Goal: Task Accomplishment & Management: Complete application form

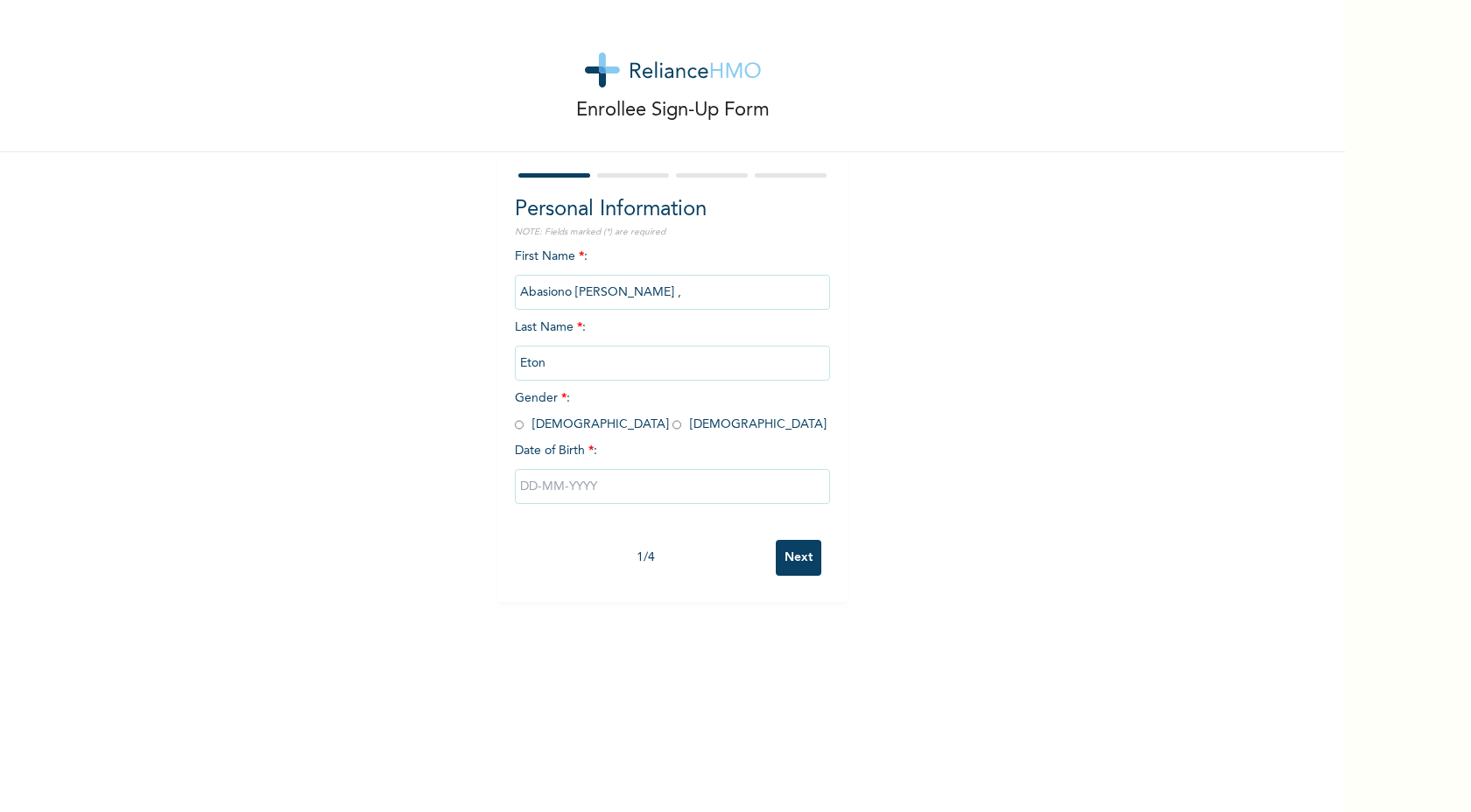
click at [522, 419] on input "radio" at bounding box center [519, 425] width 9 height 16
radio input "true"
click at [539, 478] on input "text" at bounding box center [673, 487] width 315 height 35
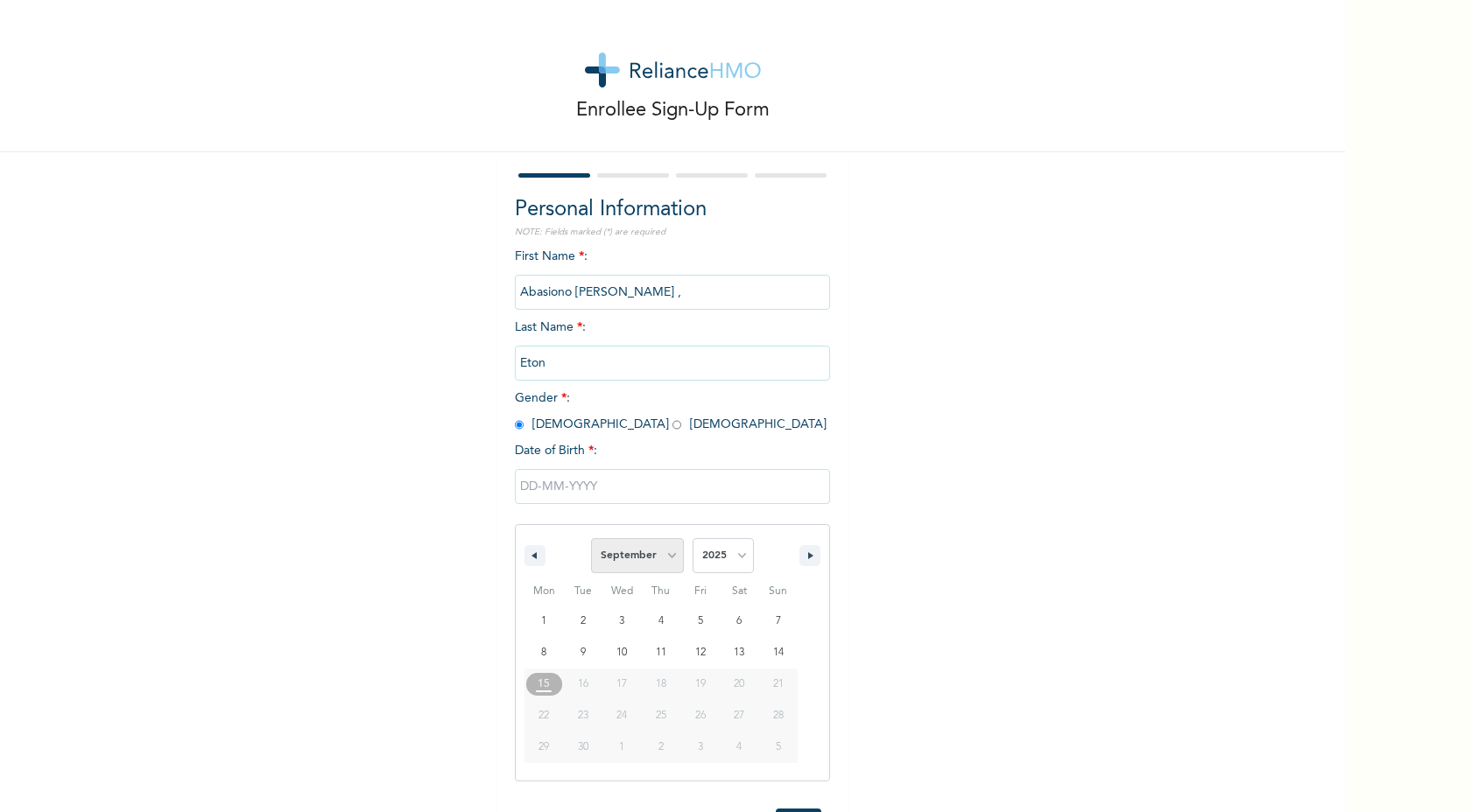
click at [665, 554] on select "January February March April May June July August September October November De…" at bounding box center [637, 556] width 93 height 35
click at [591, 539] on select "January February March April May June July August September October November De…" at bounding box center [637, 556] width 93 height 35
click at [636, 559] on select "January February March April May June July August September October November De…" at bounding box center [637, 556] width 93 height 35
select select "4"
click at [591, 539] on select "January February March April May June July August September October November De…" at bounding box center [637, 556] width 93 height 35
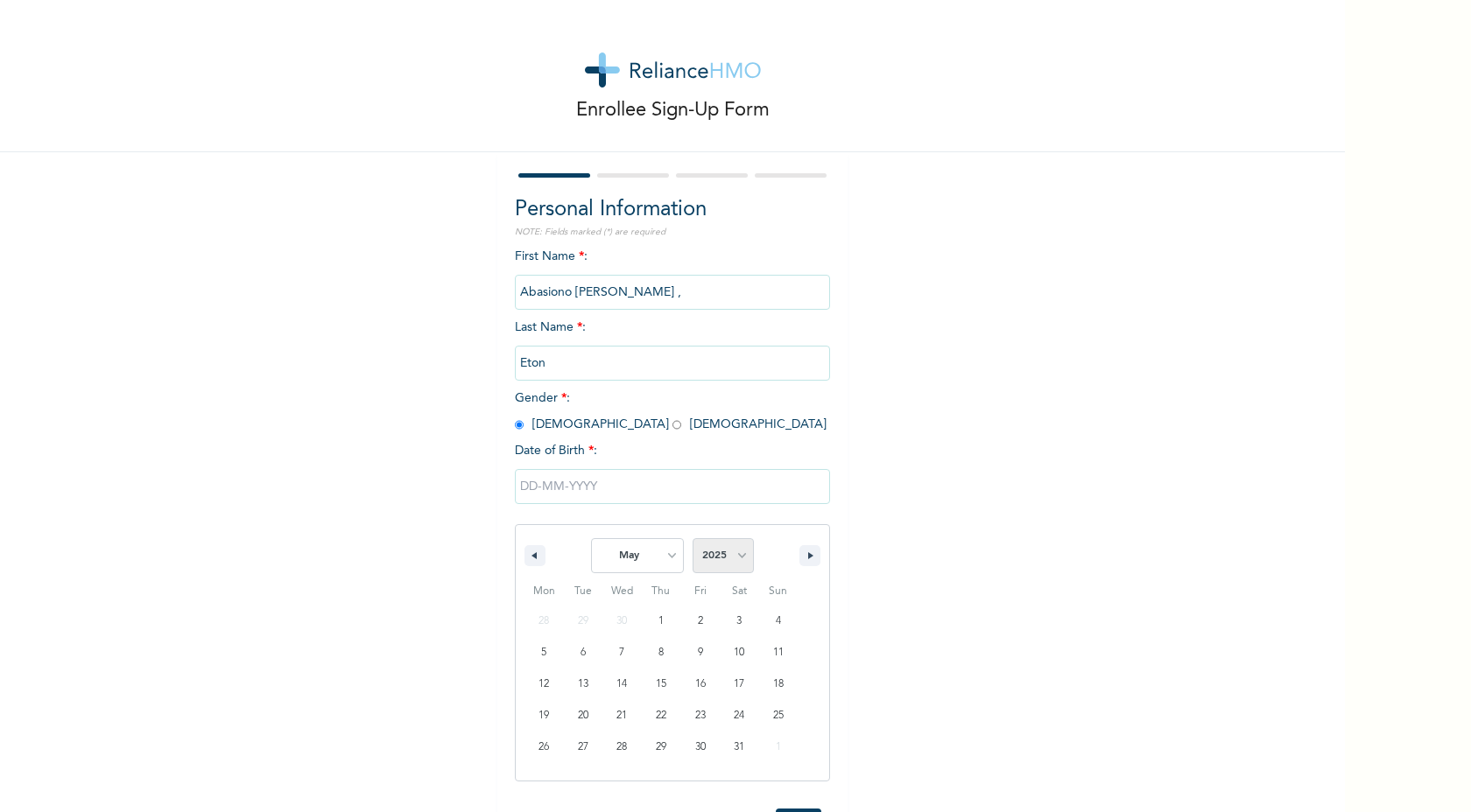
click at [728, 553] on select "2025 2024 2023 2022 2021 2020 2019 2018 2017 2016 2015 2014 2013 2012 2011 2010…" at bounding box center [723, 556] width 61 height 35
select select "2002"
click at [693, 539] on select "2025 2024 2023 2022 2021 2020 2019 2018 2017 2016 2015 2014 2013 2012 2011 2010…" at bounding box center [723, 556] width 61 height 35
type input "[DATE]"
click at [805, 568] on input "Next" at bounding box center [798, 558] width 46 height 36
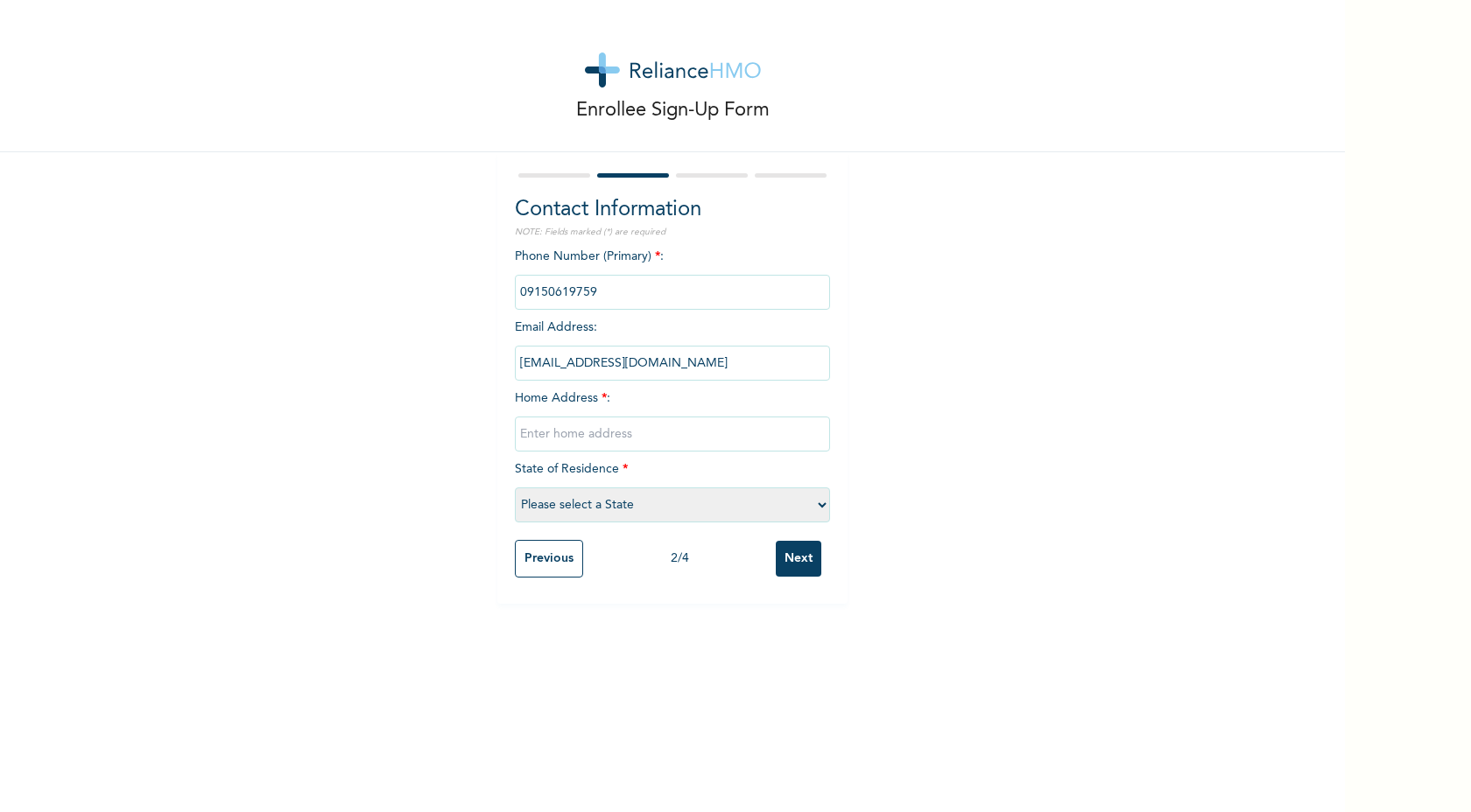
click at [750, 430] on input "text" at bounding box center [673, 434] width 315 height 35
click at [777, 441] on input "text" at bounding box center [673, 434] width 315 height 35
type input "[STREET_ADDRESS][PERSON_NAME]"
click at [789, 504] on select "Please select a State [PERSON_NAME] (FCT) [PERSON_NAME] Ibom [GEOGRAPHIC_DATA] …" at bounding box center [673, 505] width 315 height 35
select select "3"
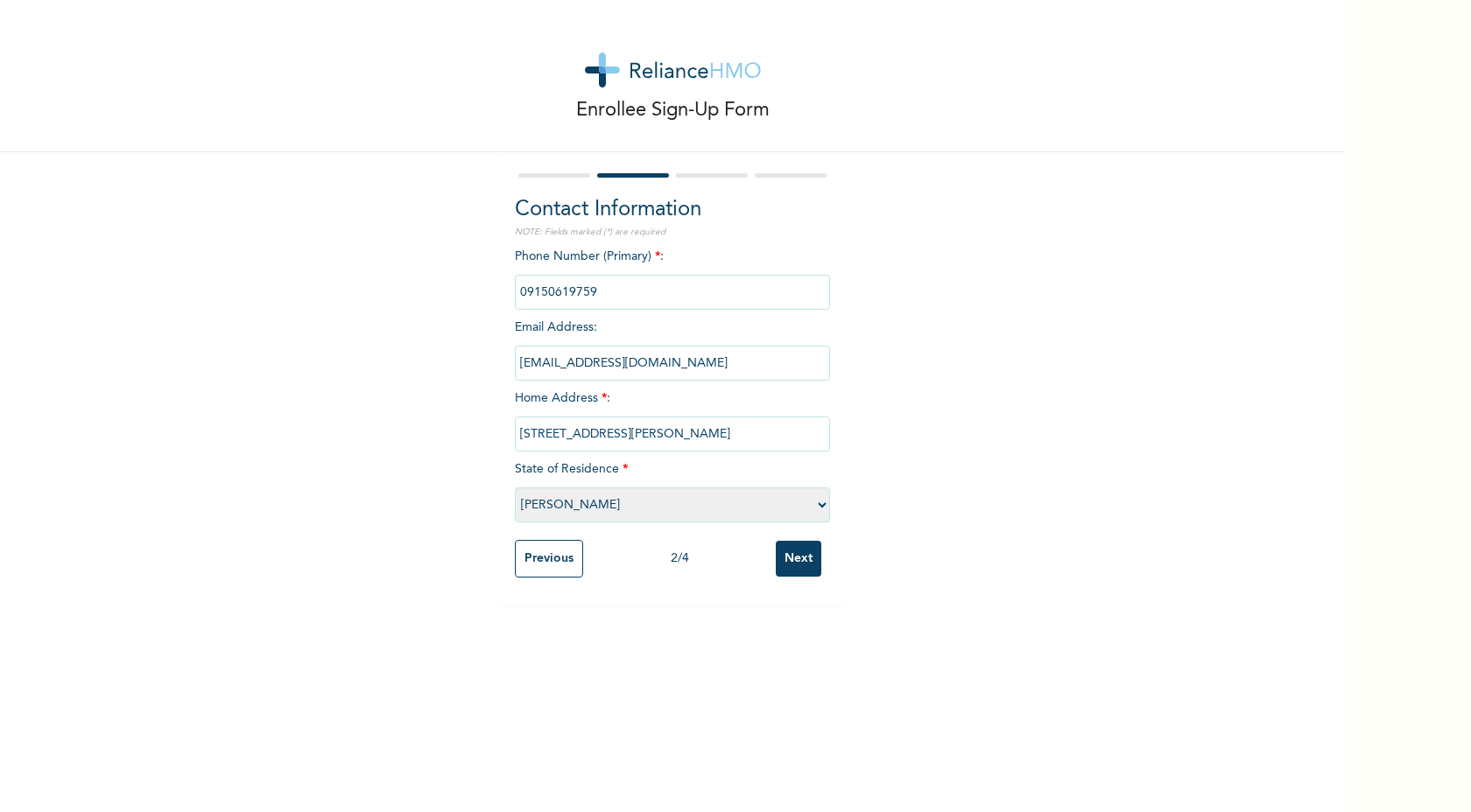
click at [515, 488] on select "Please select a State [PERSON_NAME] (FCT) [PERSON_NAME] Ibom [GEOGRAPHIC_DATA] …" at bounding box center [673, 505] width 315 height 35
click at [790, 564] on input "Next" at bounding box center [798, 559] width 46 height 36
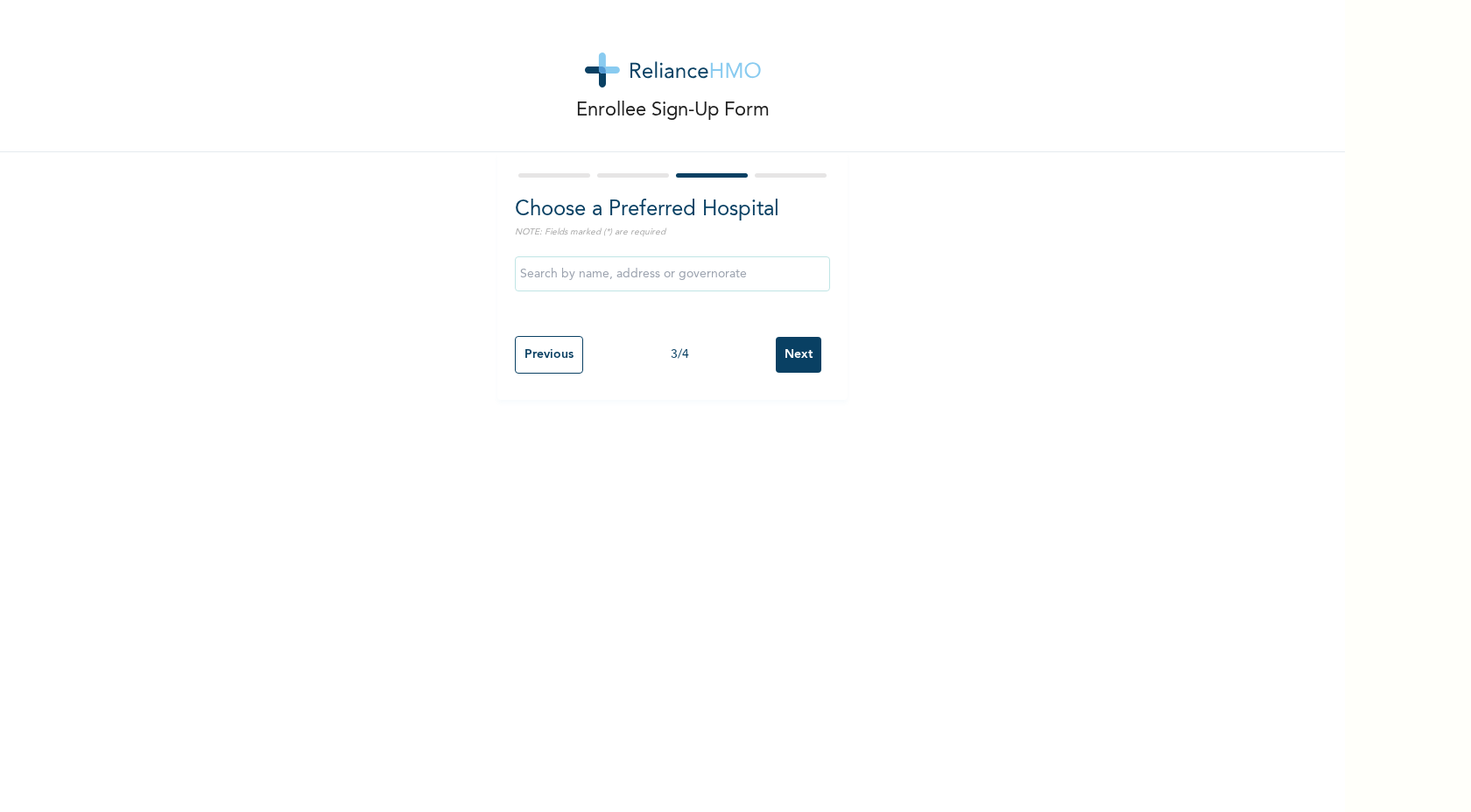
click at [785, 350] on input "Next" at bounding box center [798, 355] width 46 height 36
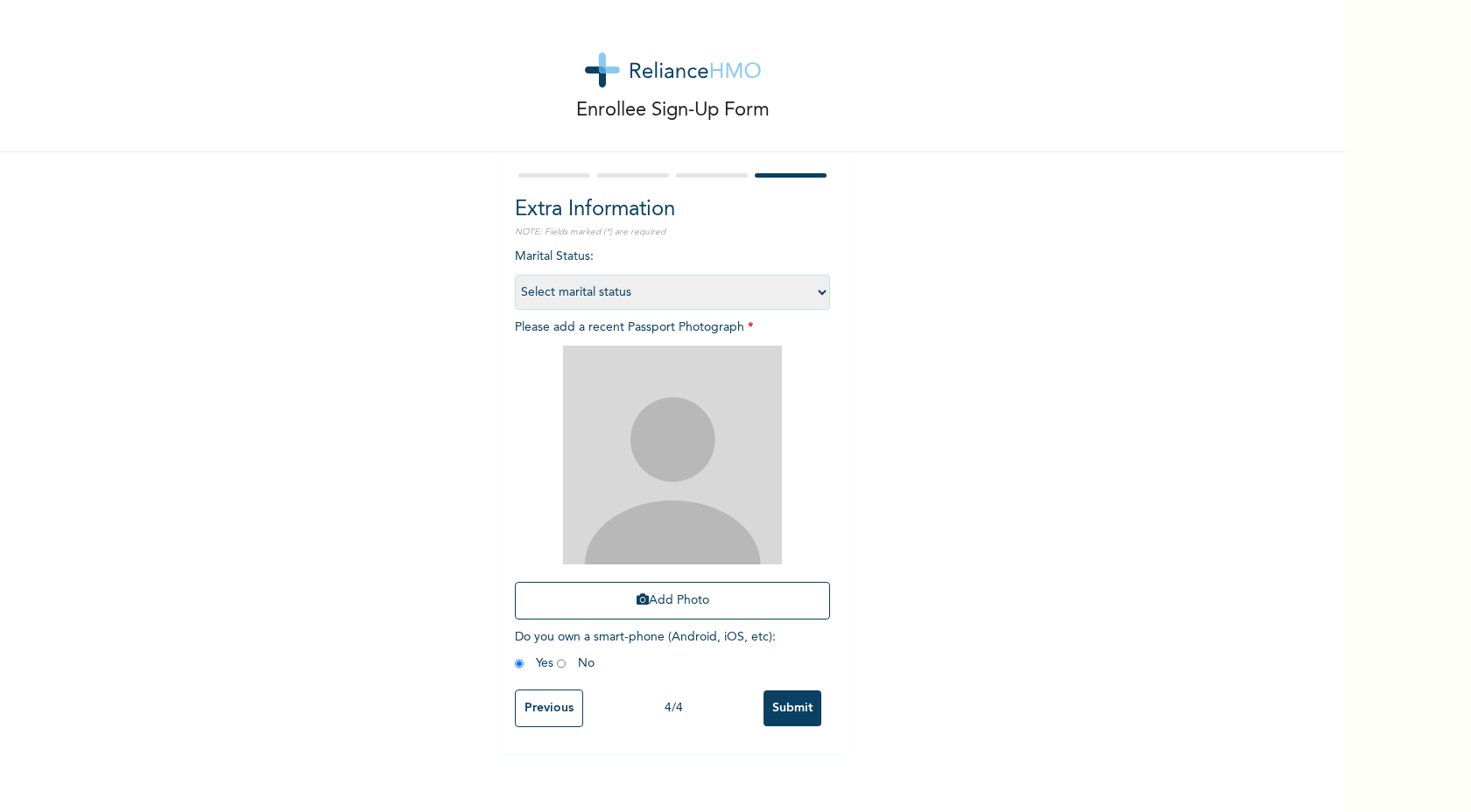
click at [707, 290] on select "Select marital status [DEMOGRAPHIC_DATA] Married [DEMOGRAPHIC_DATA] Widow/[DEMO…" at bounding box center [673, 293] width 315 height 35
click at [515, 275] on select "Select marital status [DEMOGRAPHIC_DATA] Married [DEMOGRAPHIC_DATA] Widow/[DEMO…" at bounding box center [673, 293] width 315 height 35
click at [701, 296] on select "Select marital status [DEMOGRAPHIC_DATA] Married [DEMOGRAPHIC_DATA] Widow/[DEMO…" at bounding box center [673, 293] width 315 height 35
select select "1"
click at [515, 275] on select "Select marital status [DEMOGRAPHIC_DATA] Married [DEMOGRAPHIC_DATA] Widow/[DEMO…" at bounding box center [673, 293] width 315 height 35
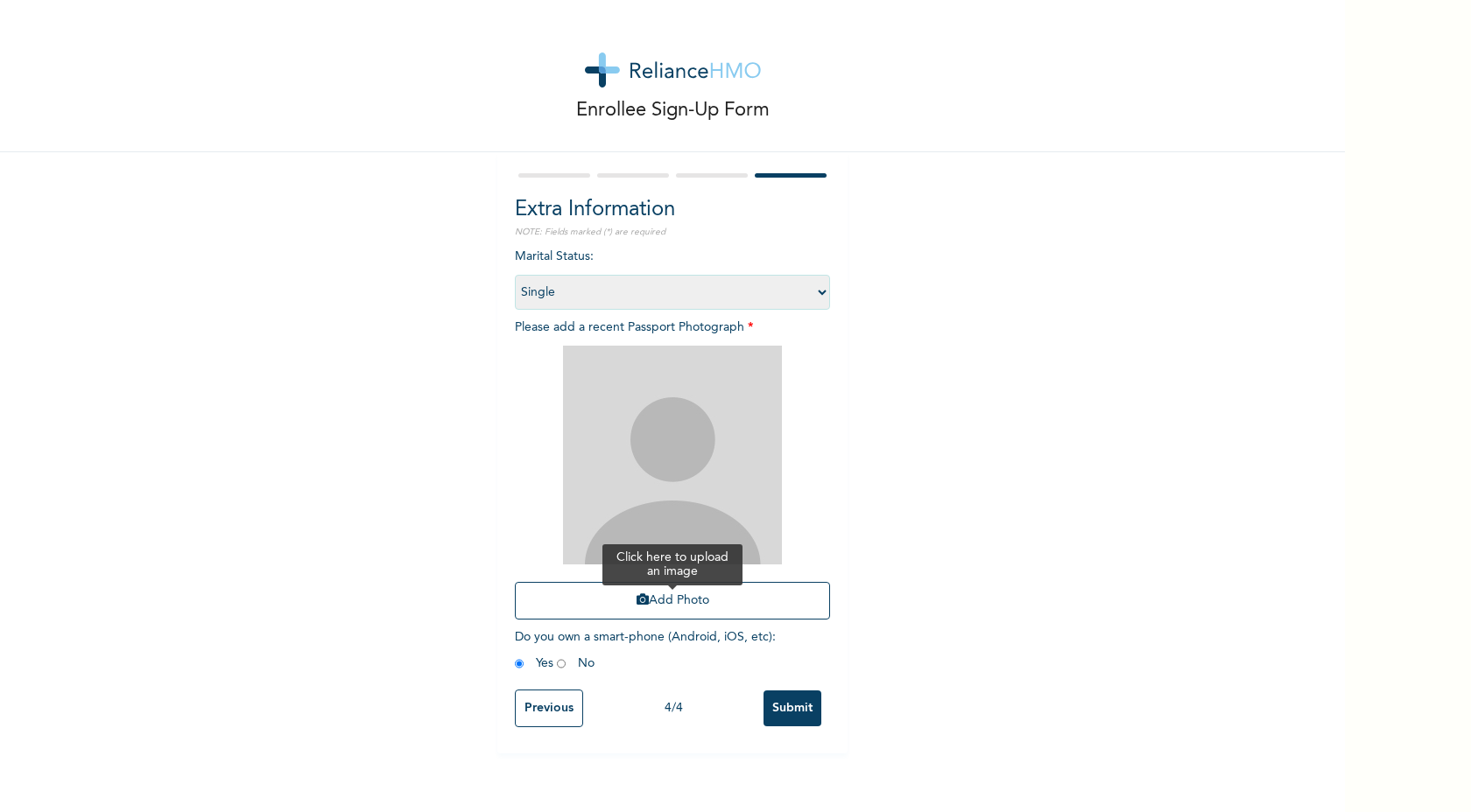
click at [665, 596] on button "Add Photo" at bounding box center [673, 601] width 315 height 37
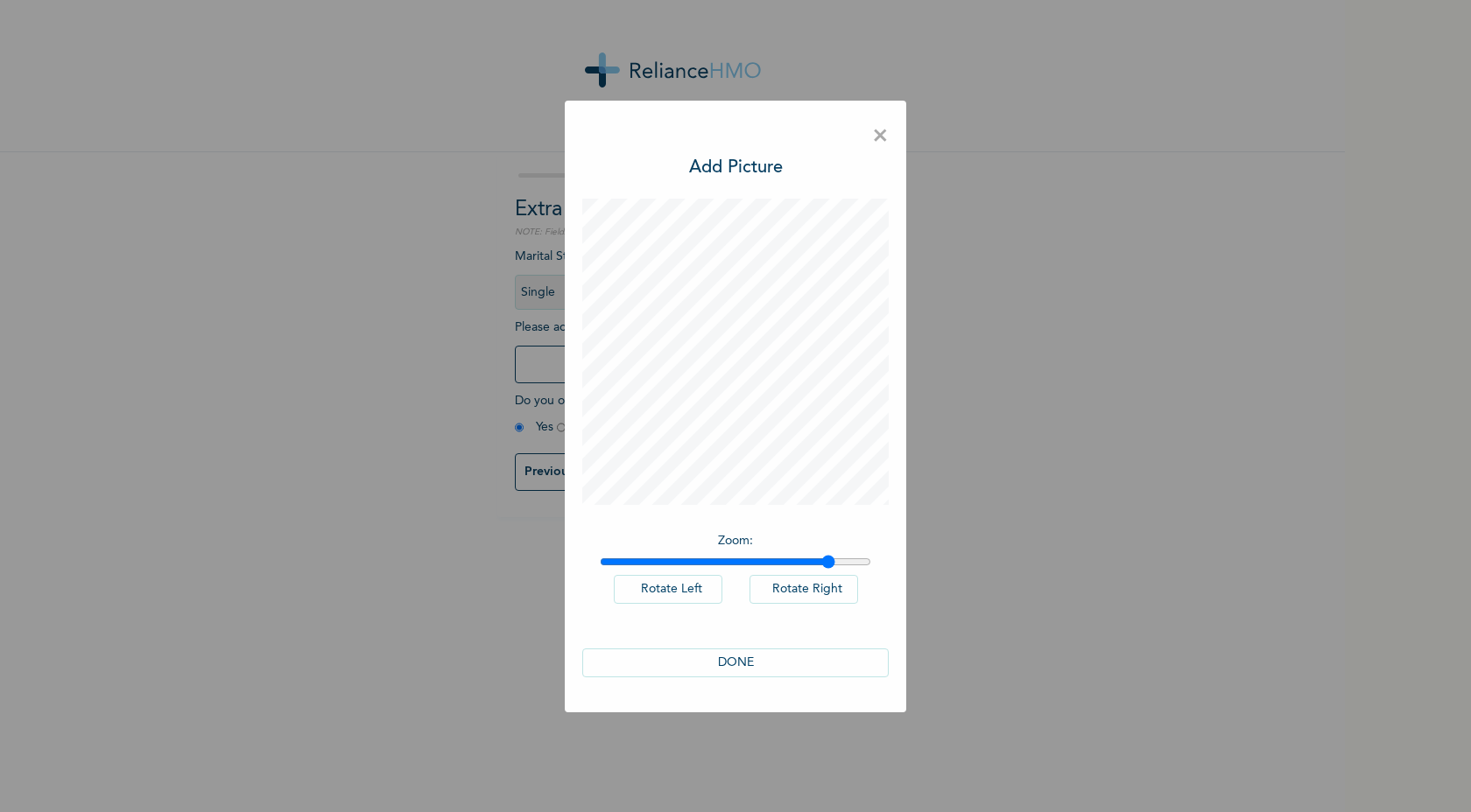
drag, startPoint x: 609, startPoint y: 564, endPoint x: 829, endPoint y: 586, distance: 221.1
type input "1.86"
click at [829, 569] on input "range" at bounding box center [736, 561] width 272 height 14
click at [802, 663] on button "DONE" at bounding box center [736, 663] width 306 height 29
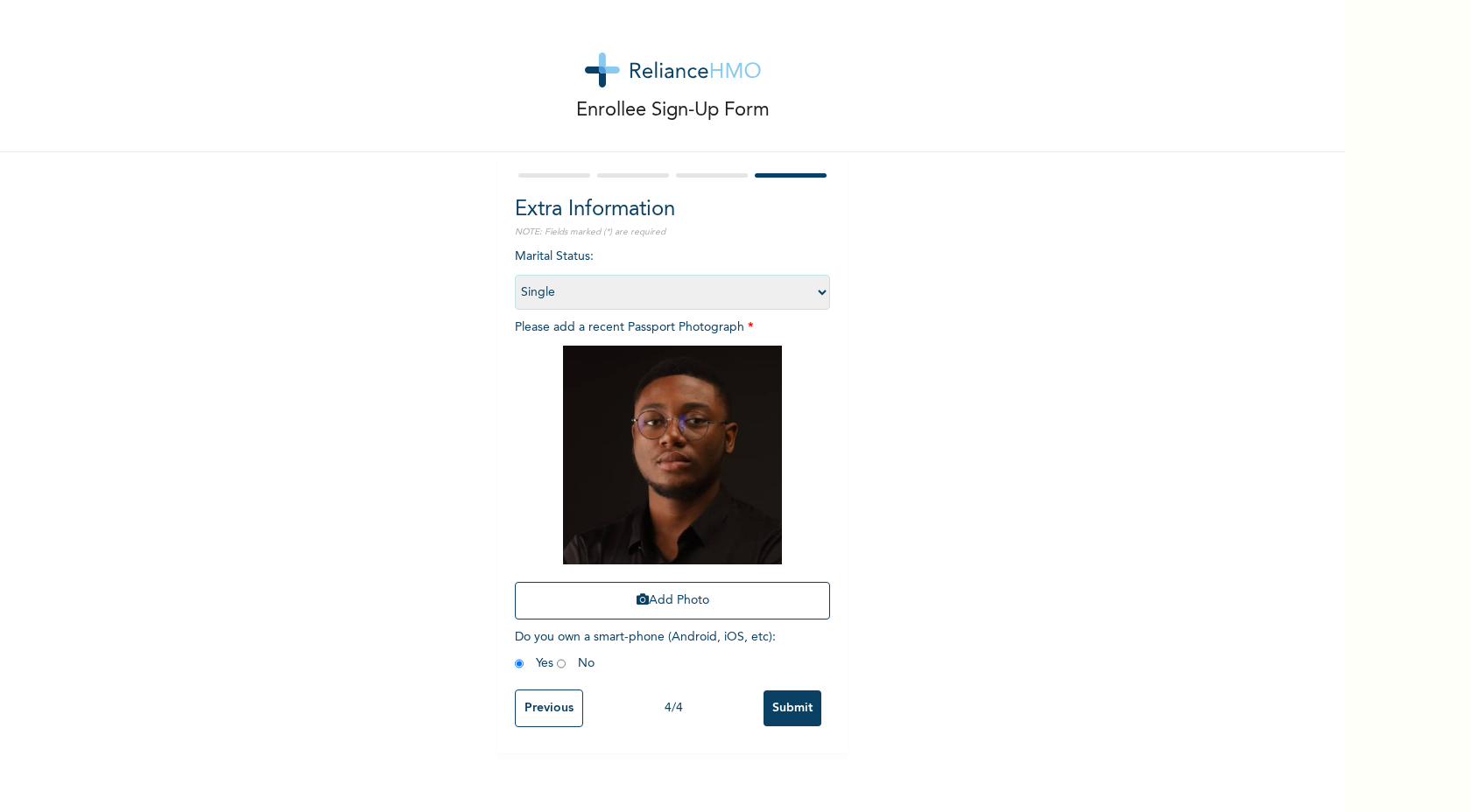
click at [785, 698] on input "Submit" at bounding box center [791, 708] width 57 height 36
